Goal: Find specific page/section: Find specific page/section

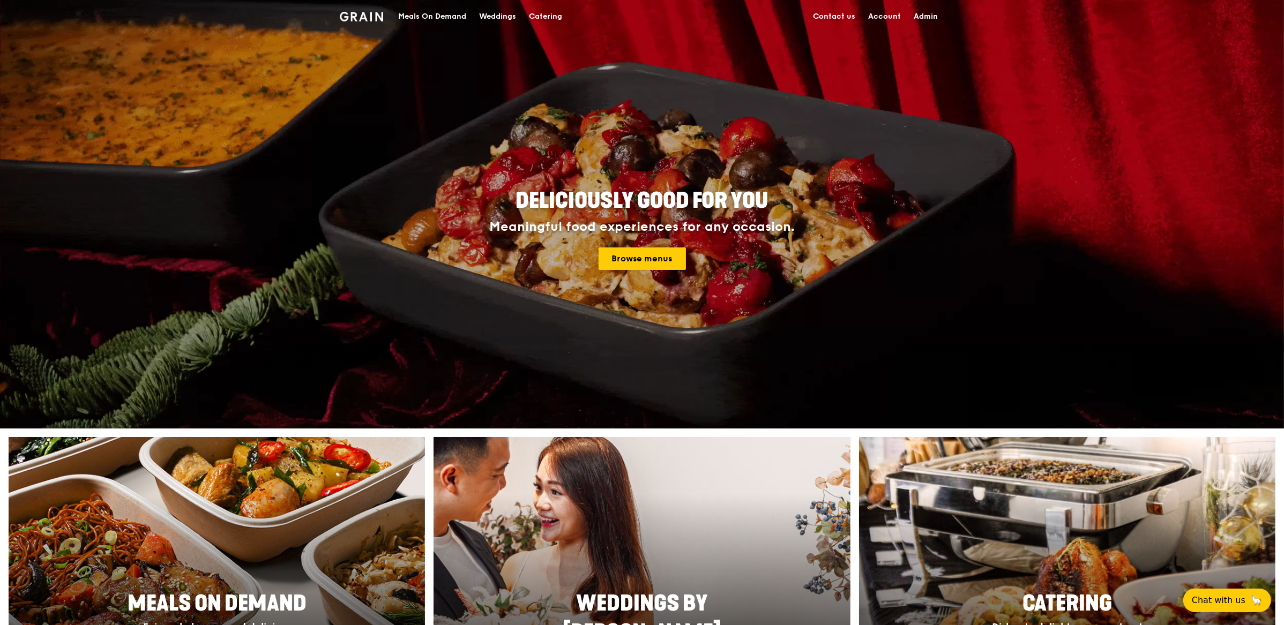
click at [931, 20] on link "Admin" at bounding box center [925, 17] width 37 height 32
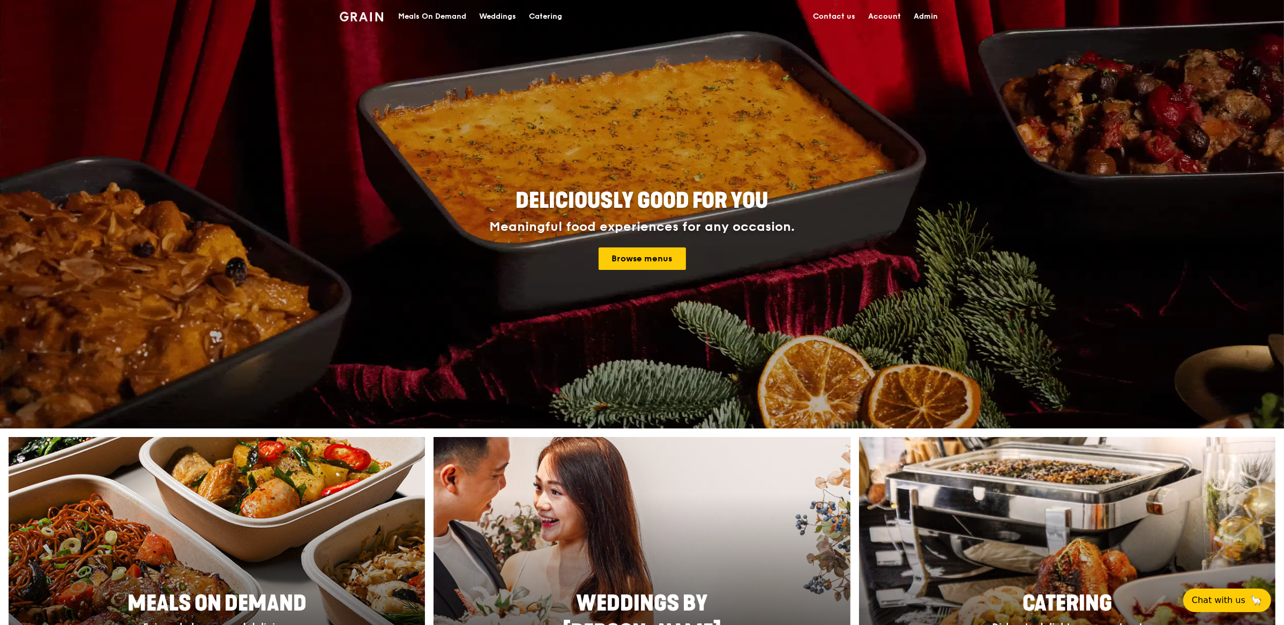
select select "100"
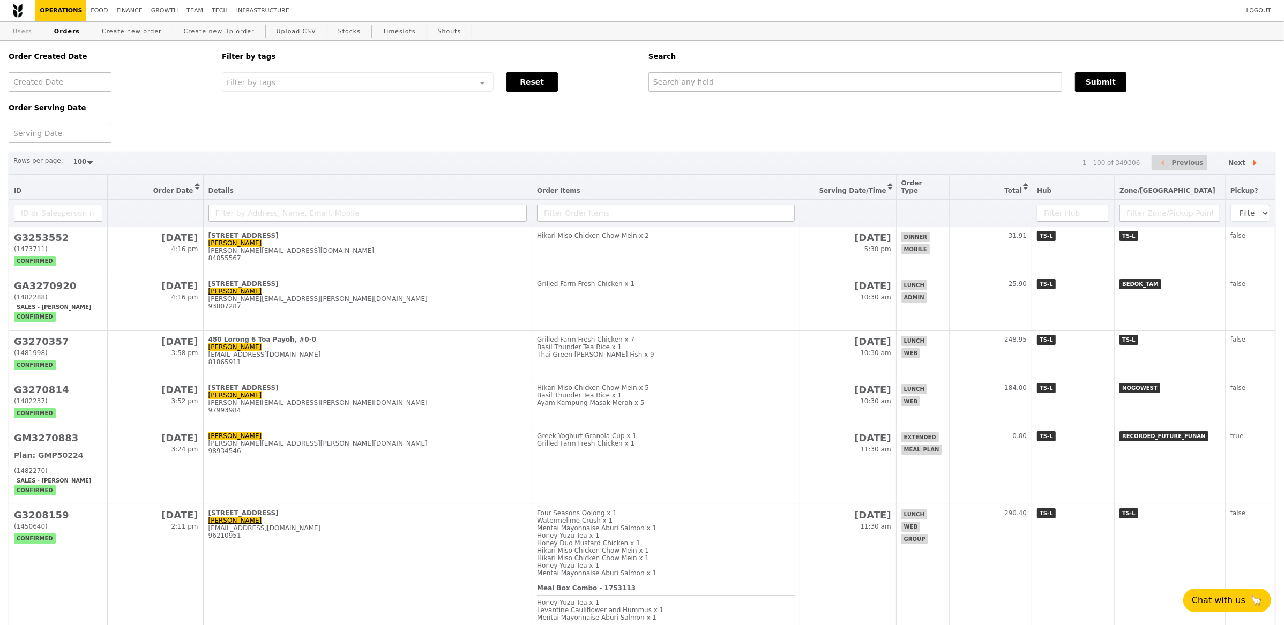
click at [35, 33] on link "Users" at bounding box center [23, 31] width 28 height 19
